Goal: Check status

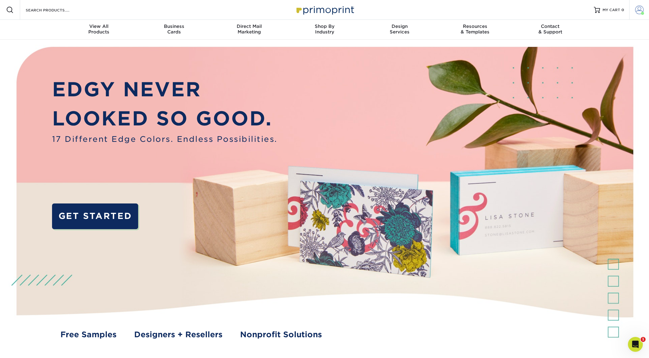
click at [639, 10] on span at bounding box center [639, 10] width 9 height 9
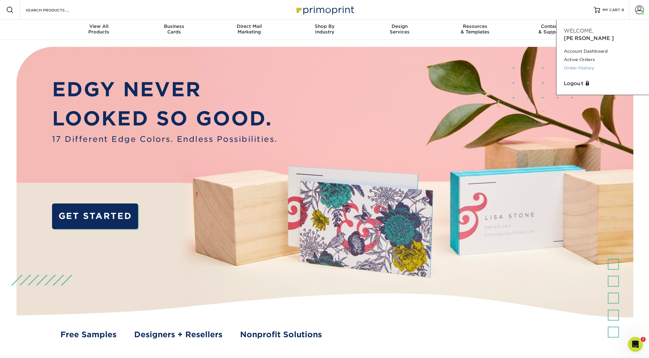
click at [585, 64] on link "Order History" at bounding box center [602, 68] width 78 height 8
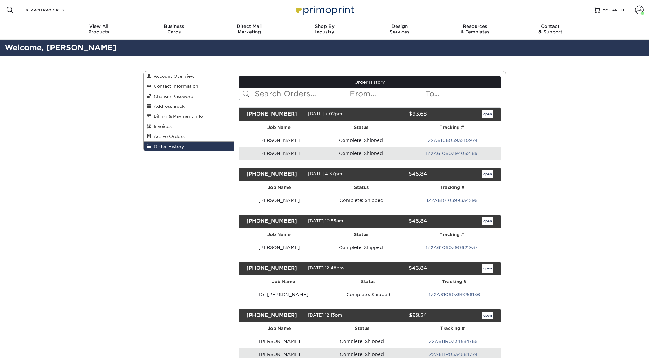
click at [450, 154] on link "1Z2A61060394052189" at bounding box center [451, 153] width 52 height 5
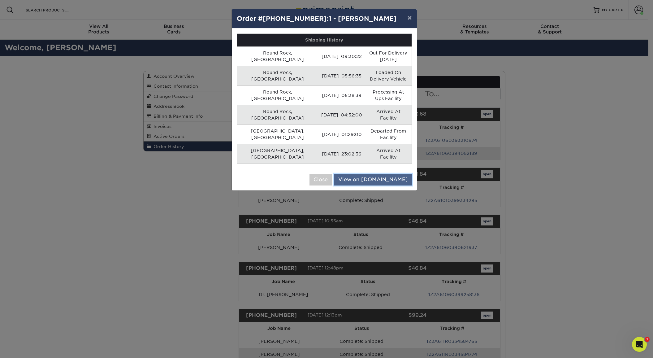
click at [387, 174] on link "View on [DOMAIN_NAME]" at bounding box center [373, 180] width 78 height 12
drag, startPoint x: 409, startPoint y: 17, endPoint x: 413, endPoint y: 13, distance: 5.5
click at [410, 17] on button "×" at bounding box center [409, 17] width 14 height 17
